Goal: Task Accomplishment & Management: Use online tool/utility

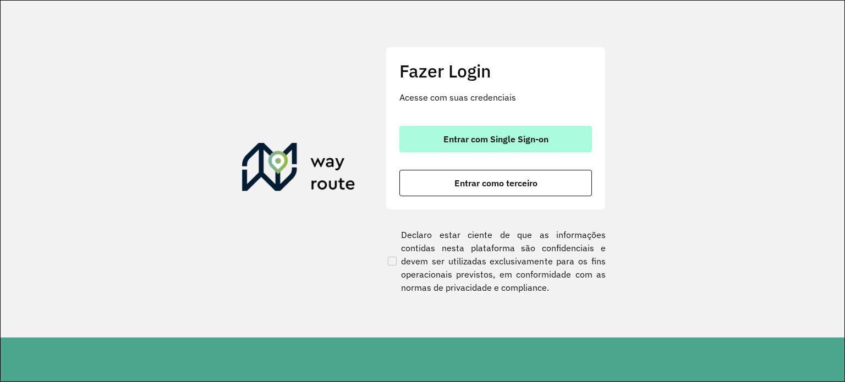
click at [540, 153] on div "Entrar com Single Sign-on Entrar como terceiro" at bounding box center [495, 161] width 193 height 70
click at [543, 142] on span "Entrar com Single Sign-on" at bounding box center [495, 139] width 105 height 9
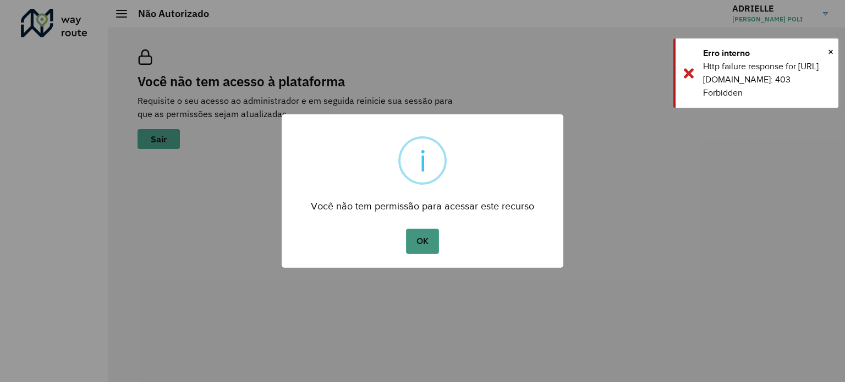
click at [428, 241] on button "OK" at bounding box center [422, 241] width 32 height 25
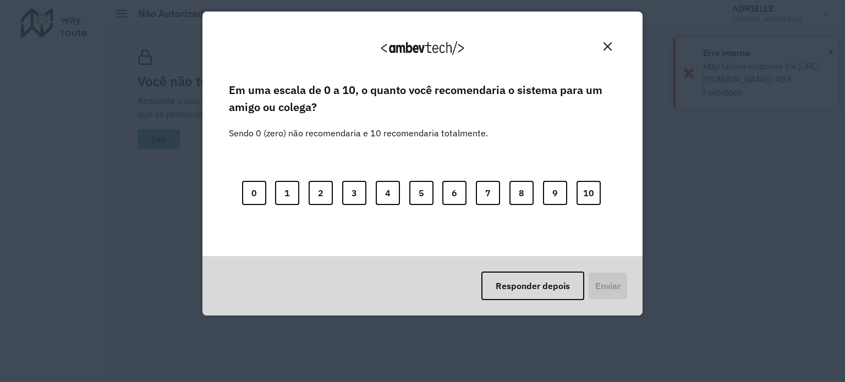
click at [613, 45] on button "Close" at bounding box center [607, 46] width 17 height 17
